Goal: Entertainment & Leisure: Browse casually

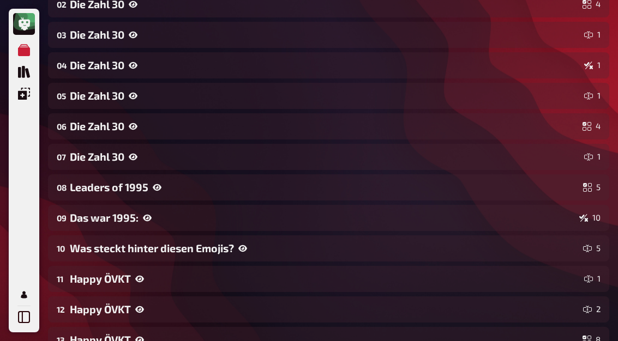
scroll to position [229, 0]
click at [92, 249] on div "Was steckt hinter diesen Emojis?" at bounding box center [324, 248] width 509 height 13
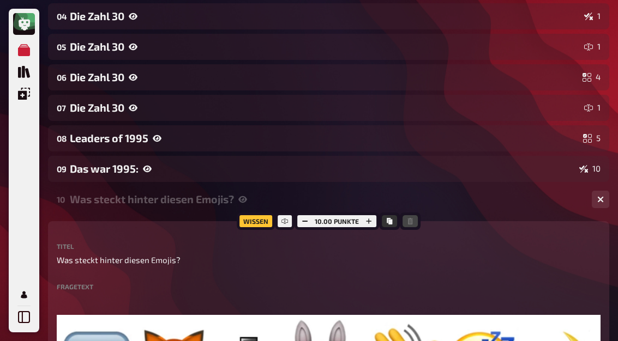
scroll to position [278, 0]
click at [292, 226] on div at bounding box center [285, 221] width 20 height 17
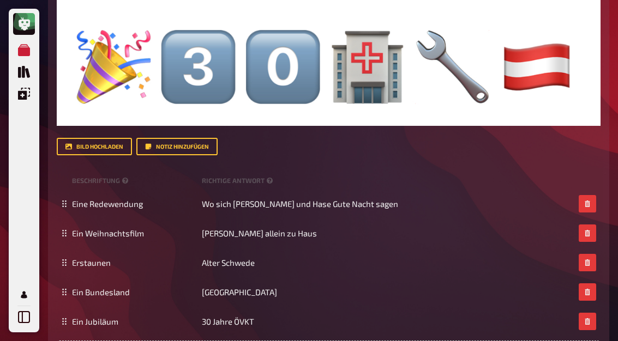
scroll to position [1156, 0]
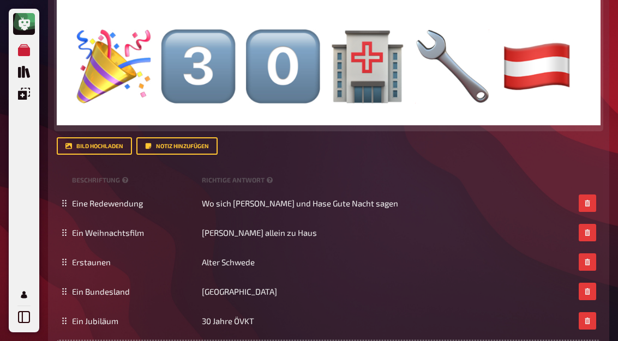
click at [407, 4] on img at bounding box center [329, 61] width 544 height 130
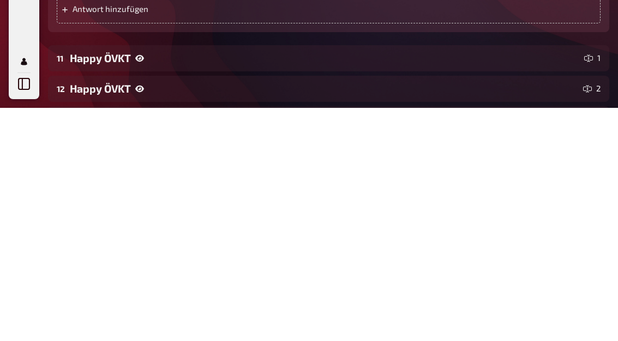
click at [80, 285] on div "Happy ÖVKT" at bounding box center [325, 291] width 510 height 13
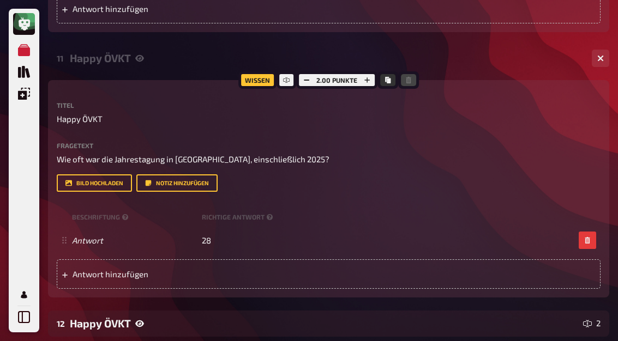
click at [287, 86] on div at bounding box center [287, 79] width 20 height 17
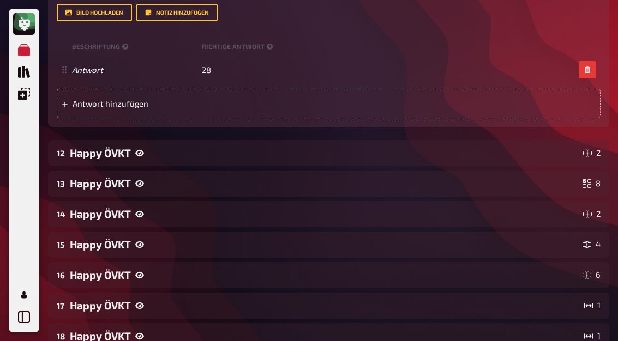
scroll to position [1674, 0]
click at [88, 155] on div "Happy ÖVKT" at bounding box center [324, 153] width 509 height 13
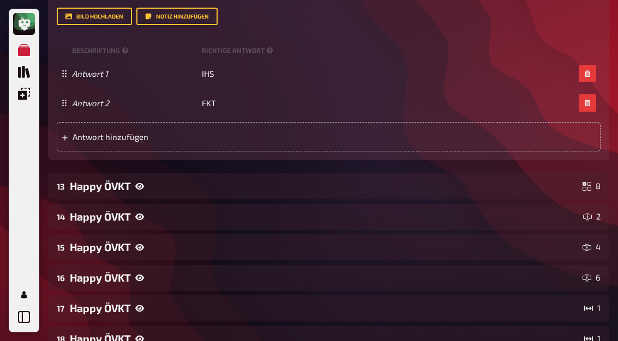
scroll to position [1936, 0]
click at [98, 181] on div "Happy ÖVKT" at bounding box center [324, 186] width 508 height 13
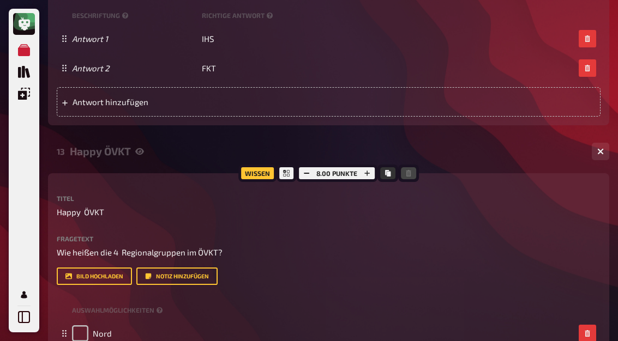
scroll to position [1971, 0]
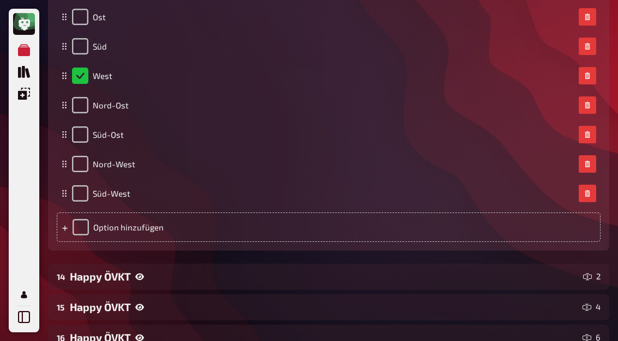
click at [99, 276] on div "Happy ÖVKT" at bounding box center [324, 277] width 509 height 13
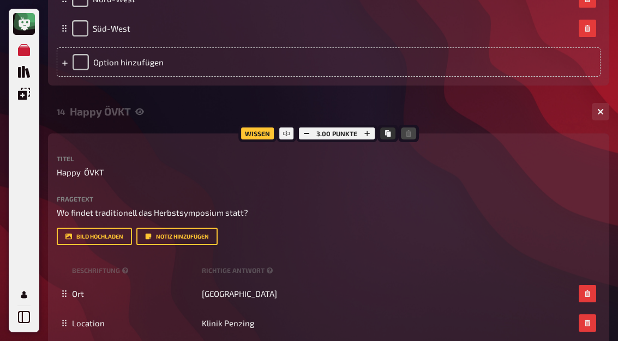
scroll to position [2482, 0]
click at [293, 139] on div at bounding box center [287, 133] width 20 height 17
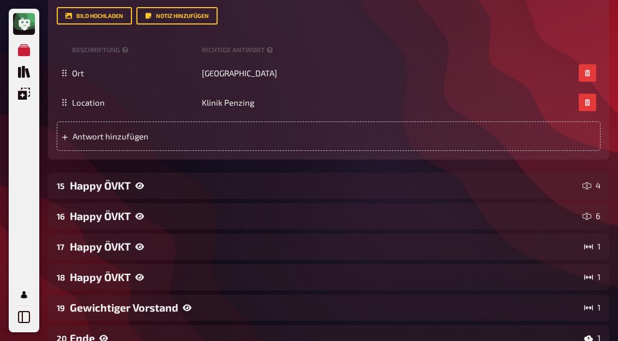
scroll to position [2733, 0]
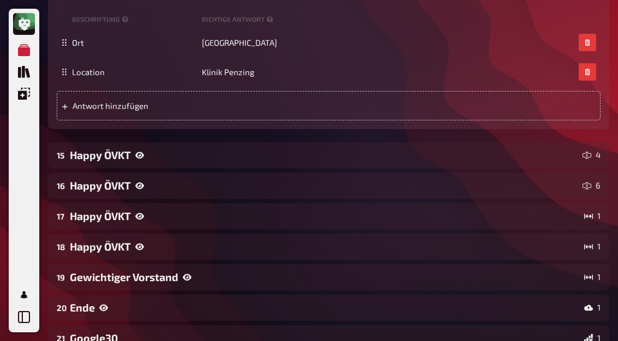
click at [99, 165] on div "15 Happy ÖVKT 4" at bounding box center [328, 155] width 561 height 26
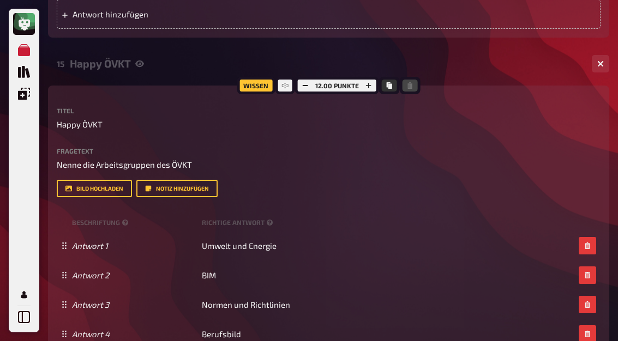
scroll to position [2825, 0]
click at [288, 84] on icon at bounding box center [285, 85] width 7 height 7
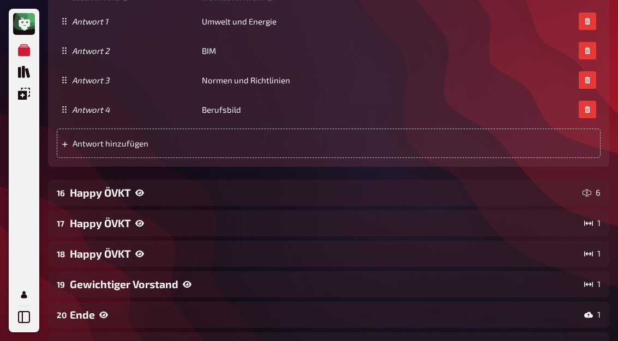
scroll to position [3065, 0]
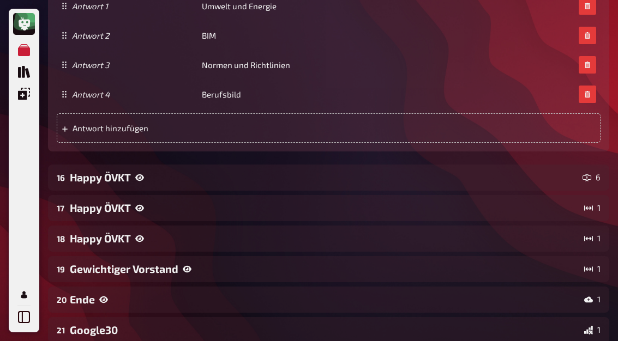
click at [132, 181] on div "Happy ÖVKT" at bounding box center [324, 177] width 508 height 13
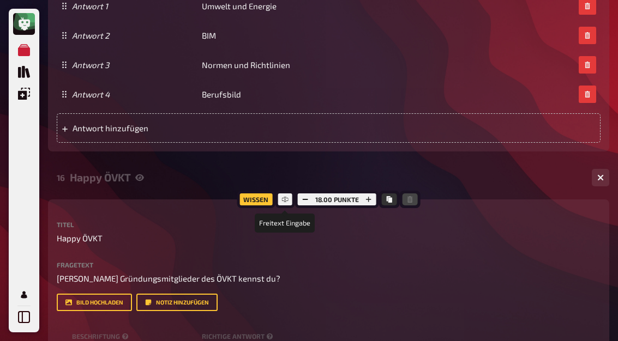
click at [292, 203] on div at bounding box center [285, 199] width 20 height 17
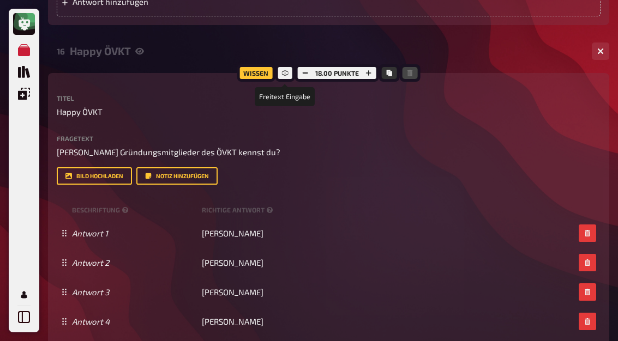
scroll to position [3218, 0]
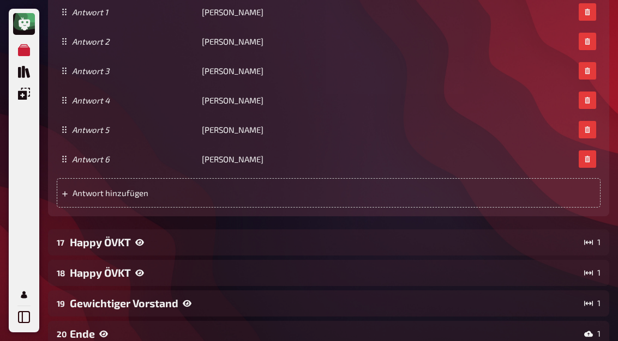
click at [84, 243] on div "Happy ÖVKT" at bounding box center [325, 242] width 510 height 13
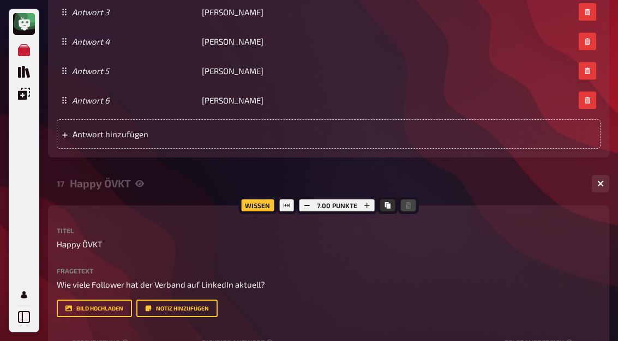
scroll to position [3472, 0]
click at [285, 194] on div "17 Happy ÖVKT 1" at bounding box center [328, 183] width 561 height 26
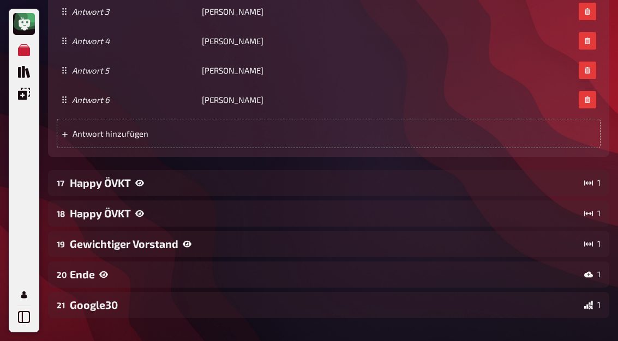
click at [169, 191] on div "17 Happy ÖVKT 1" at bounding box center [328, 183] width 561 height 26
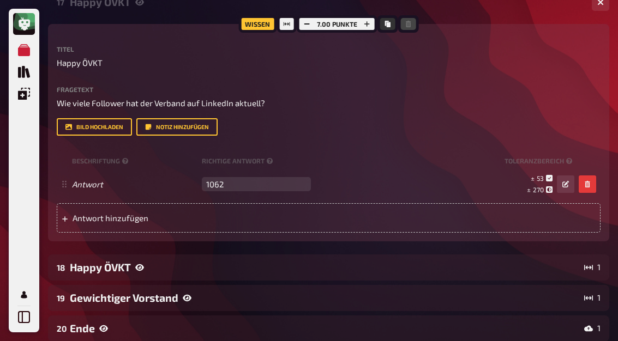
scroll to position [3654, 0]
click at [90, 269] on div "Happy ÖVKT" at bounding box center [325, 267] width 510 height 13
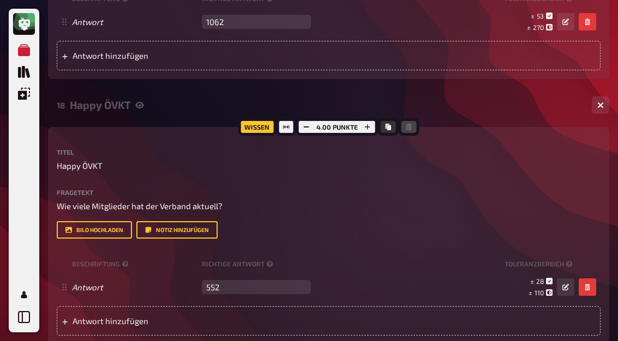
scroll to position [3816, 0]
click at [291, 114] on div "18 Happy ÖVKT 1" at bounding box center [328, 106] width 561 height 26
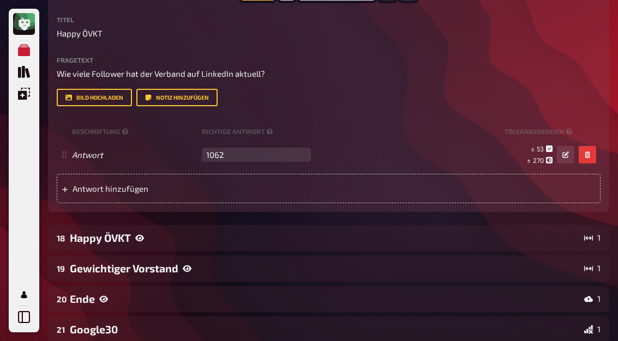
scroll to position [3682, 0]
click at [89, 235] on div "Happy ÖVKT" at bounding box center [325, 238] width 510 height 13
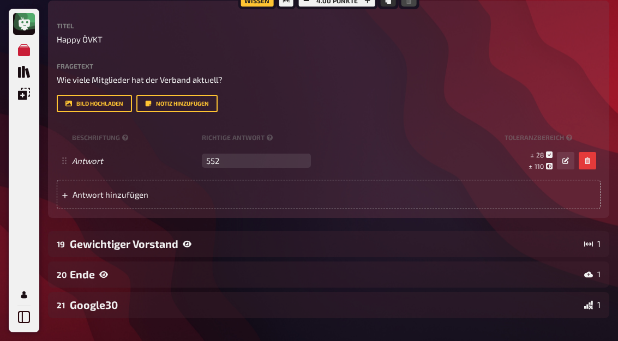
scroll to position [3943, 0]
click at [163, 248] on div "Gewichtiger Vorstand" at bounding box center [325, 244] width 510 height 13
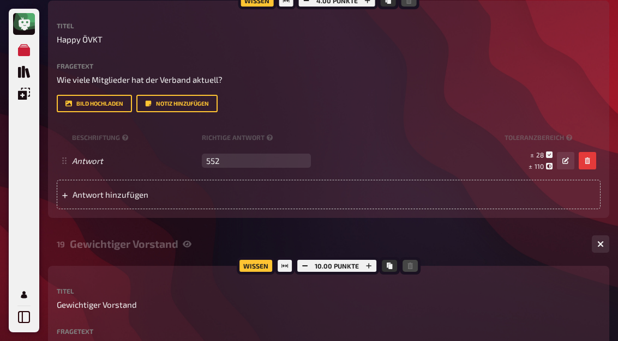
click at [290, 263] on div at bounding box center [285, 265] width 20 height 17
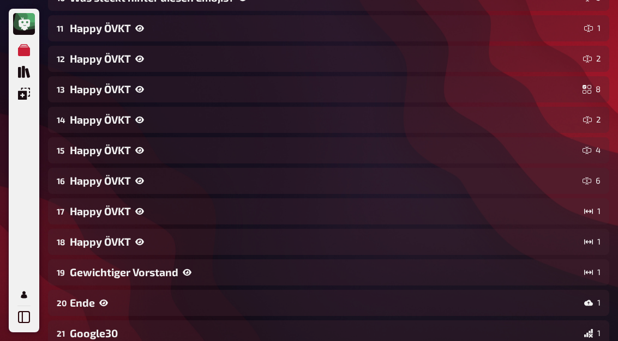
scroll to position [495, 0]
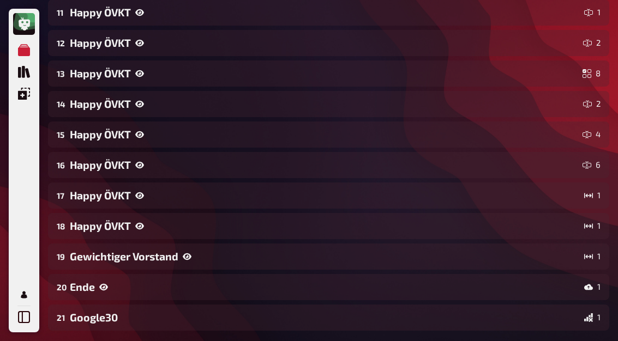
click at [85, 287] on div "Ende" at bounding box center [325, 287] width 510 height 13
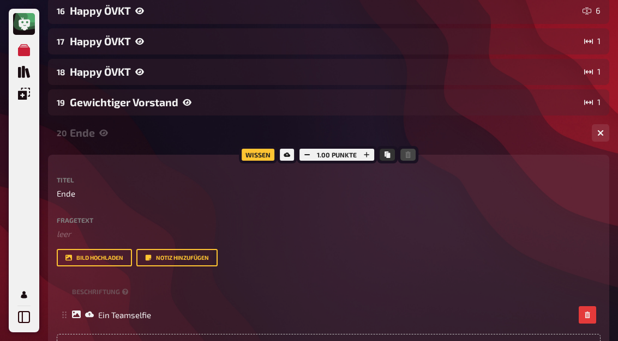
scroll to position [672, 0]
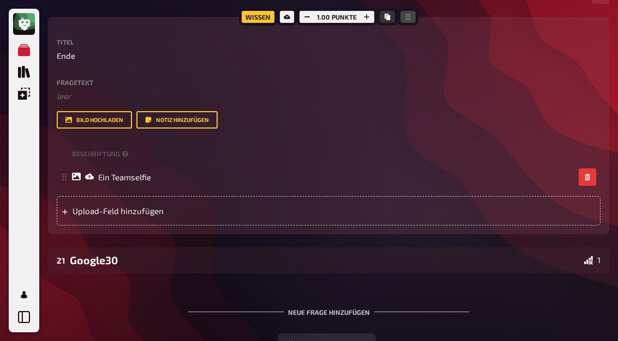
click at [91, 259] on div "Google30" at bounding box center [325, 261] width 510 height 13
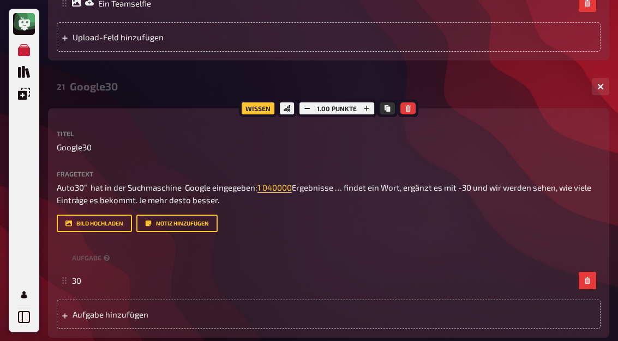
scroll to position [962, 0]
click at [598, 85] on icon "button" at bounding box center [600, 86] width 7 height 7
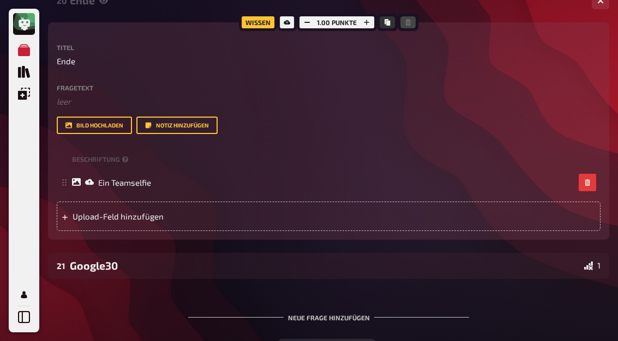
scroll to position [772, 0]
